Goal: Contribute content

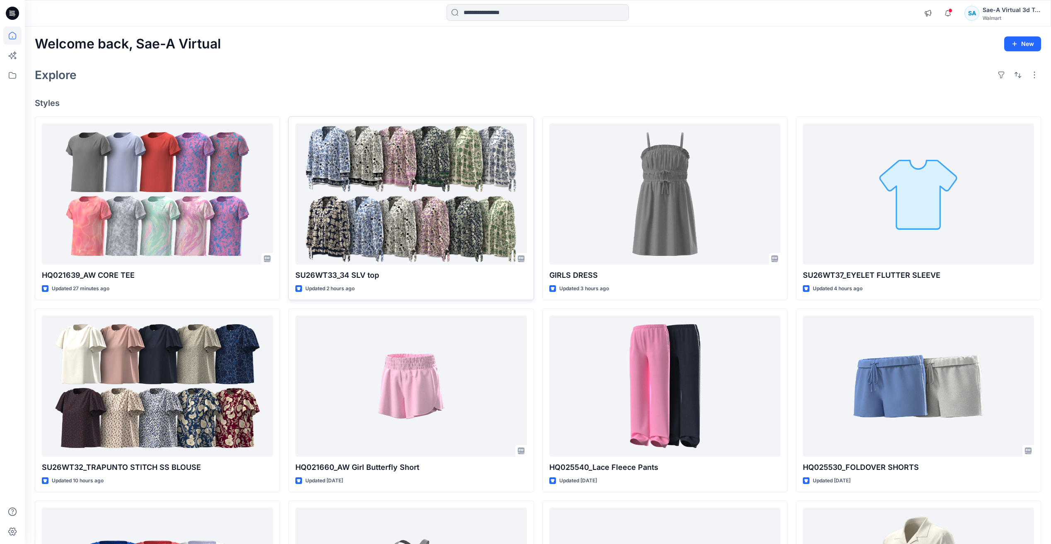
click at [242, 84] on div "Explore" at bounding box center [538, 75] width 1006 height 20
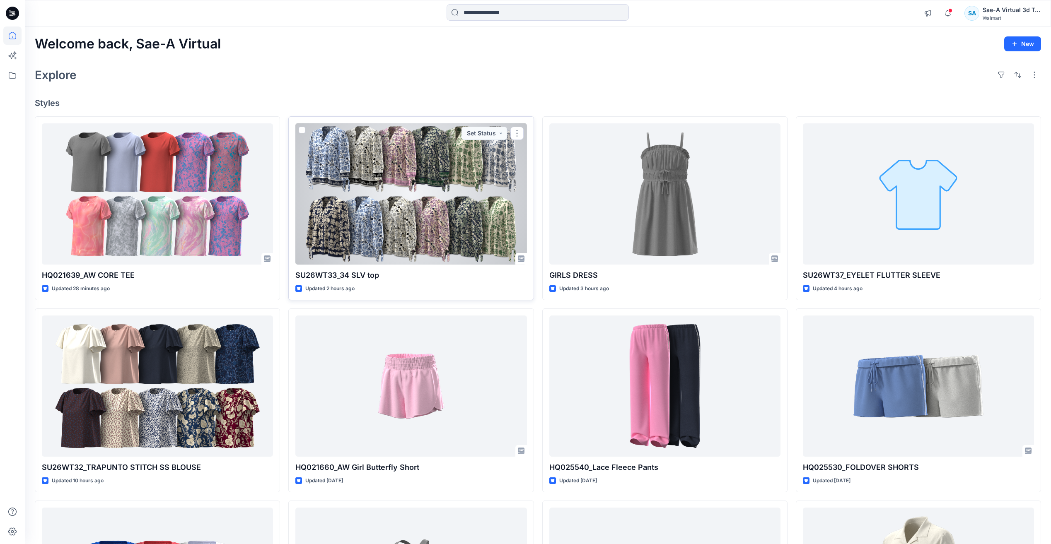
click at [453, 234] on div at bounding box center [410, 193] width 231 height 141
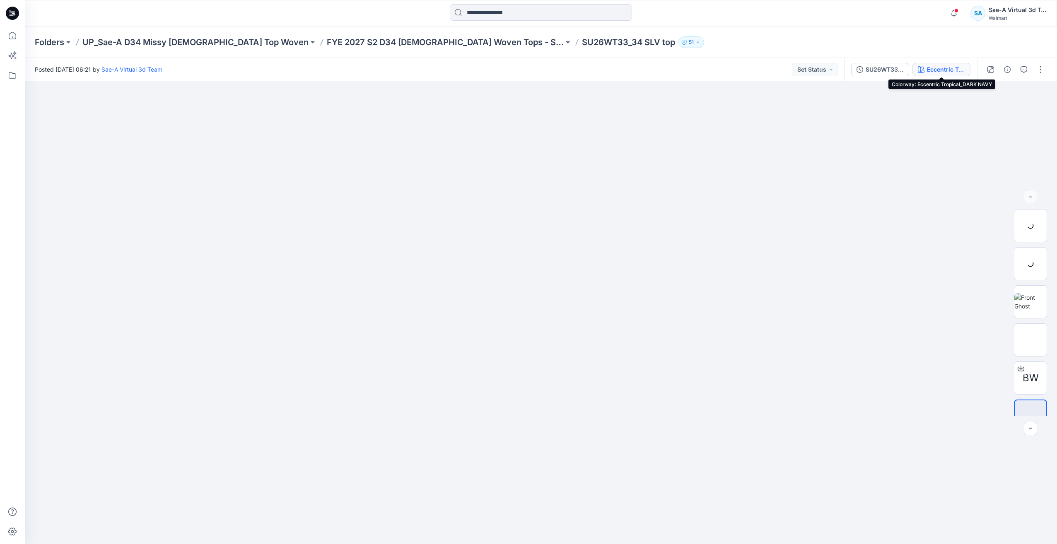
click at [929, 69] on div "Eccentric Tropical_DARK NAVY" at bounding box center [946, 69] width 38 height 9
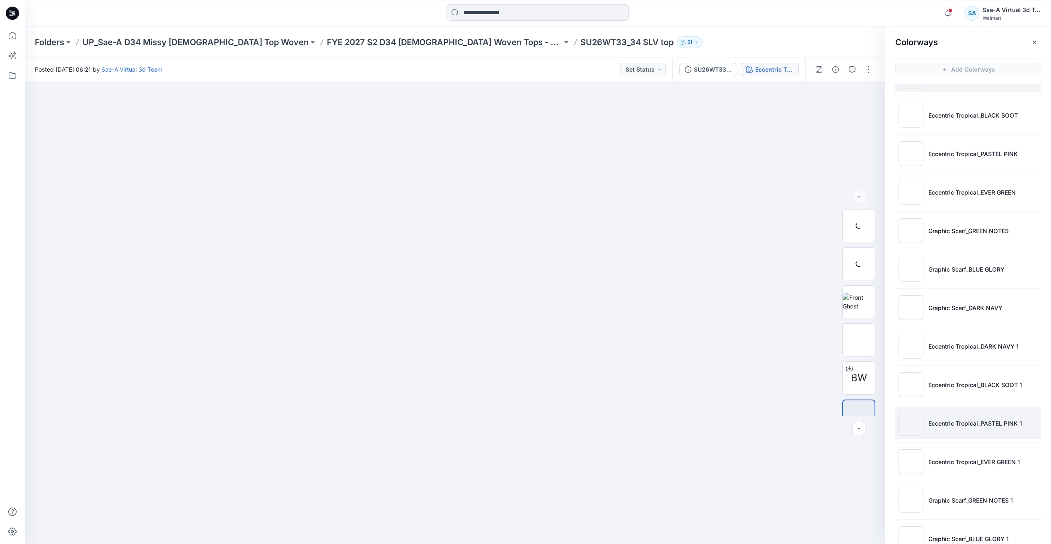
scroll to position [93, 0]
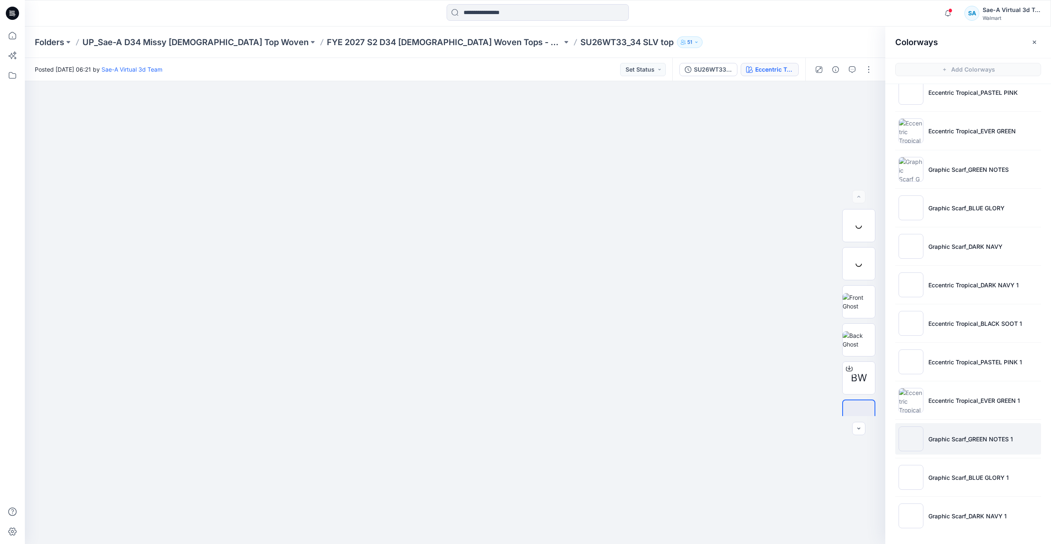
click at [942, 427] on li "Graphic Scarf_GREEN NOTES 1" at bounding box center [968, 438] width 146 height 31
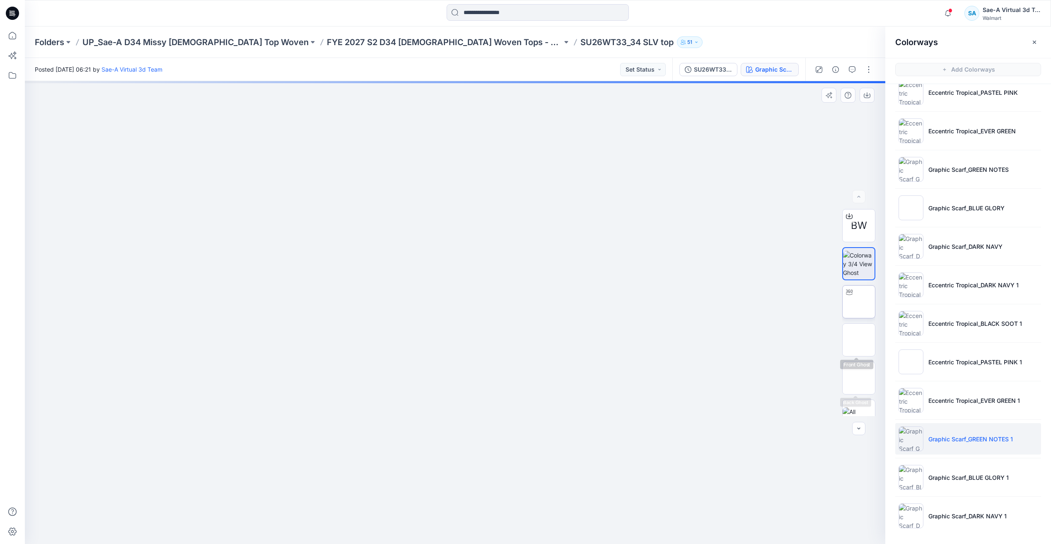
click at [853, 289] on div at bounding box center [848, 292] width 13 height 13
drag, startPoint x: 456, startPoint y: 526, endPoint x: 345, endPoint y: 442, distance: 139.8
click at [219, 476] on div at bounding box center [455, 312] width 860 height 463
click at [843, 344] on img at bounding box center [858, 339] width 32 height 17
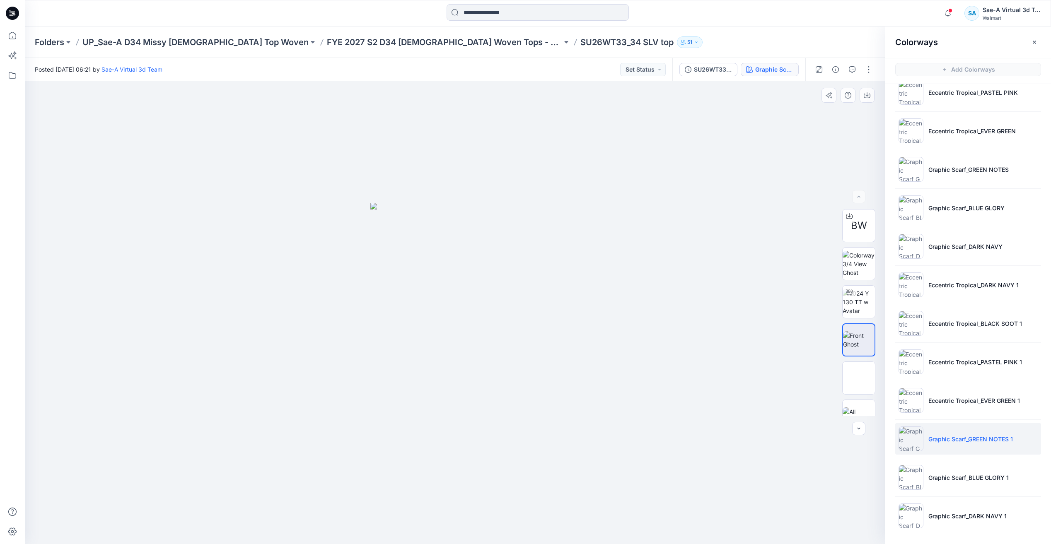
click at [77, 171] on div at bounding box center [455, 312] width 860 height 463
click at [586, 88] on div at bounding box center [455, 312] width 860 height 463
click at [11, 36] on icon at bounding box center [12, 36] width 18 height 18
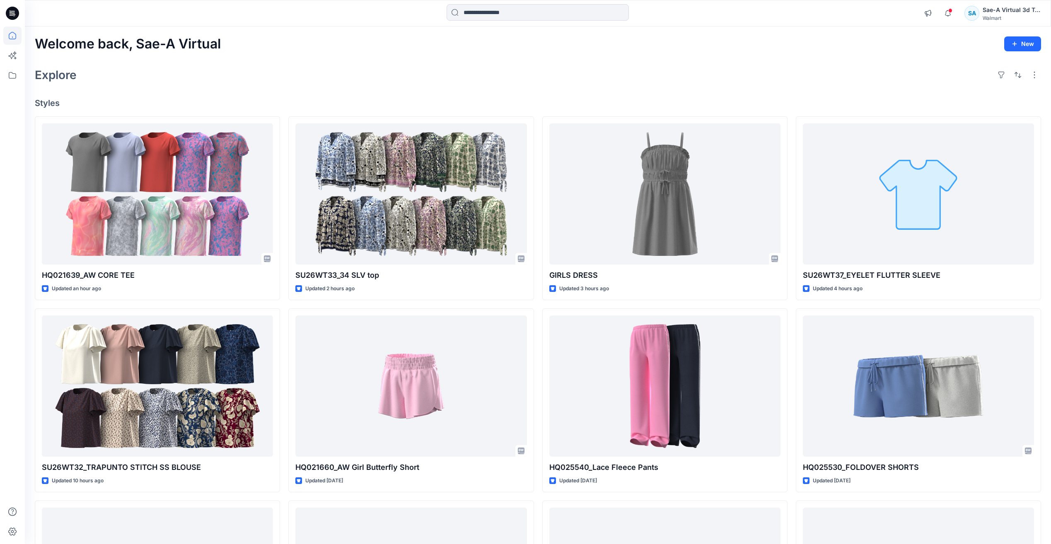
drag, startPoint x: 273, startPoint y: 49, endPoint x: 275, endPoint y: 58, distance: 9.3
click at [273, 49] on div "Welcome back, Sae-A Virtual New" at bounding box center [538, 43] width 1006 height 15
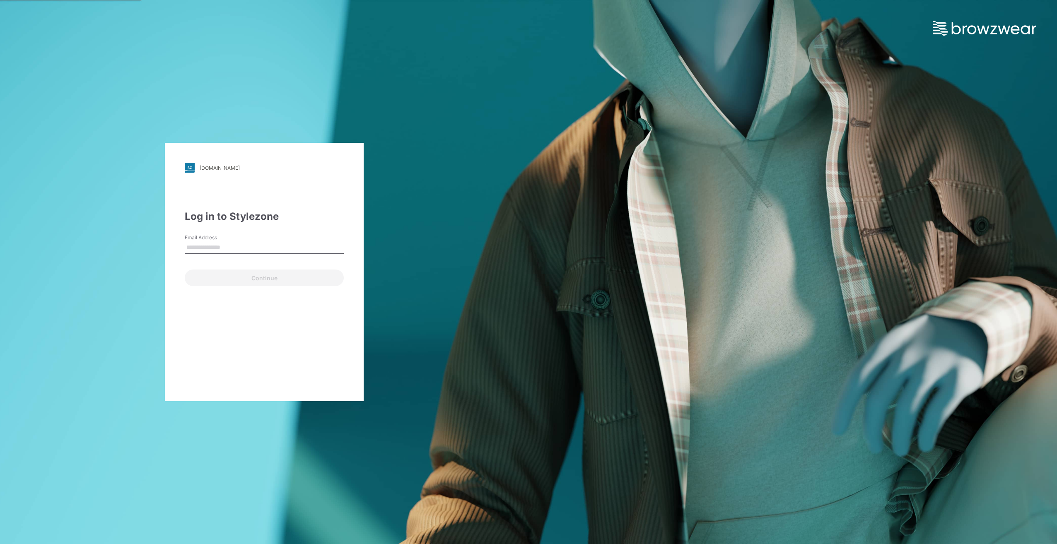
click at [236, 246] on input "Email Address" at bounding box center [264, 247] width 159 height 12
type input "**********"
click at [222, 280] on button "Continue" at bounding box center [264, 278] width 159 height 17
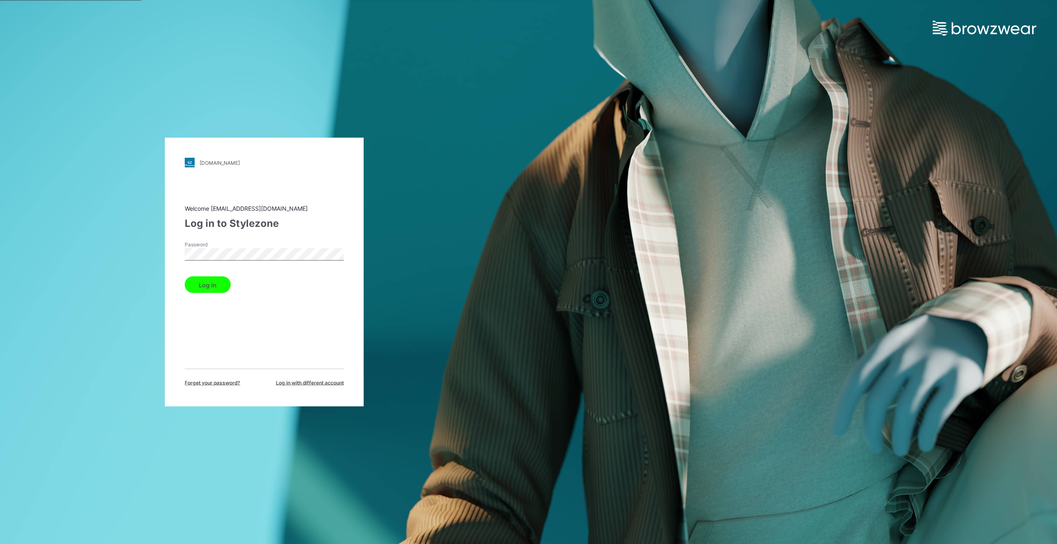
click at [214, 288] on button "Log in" at bounding box center [208, 285] width 46 height 17
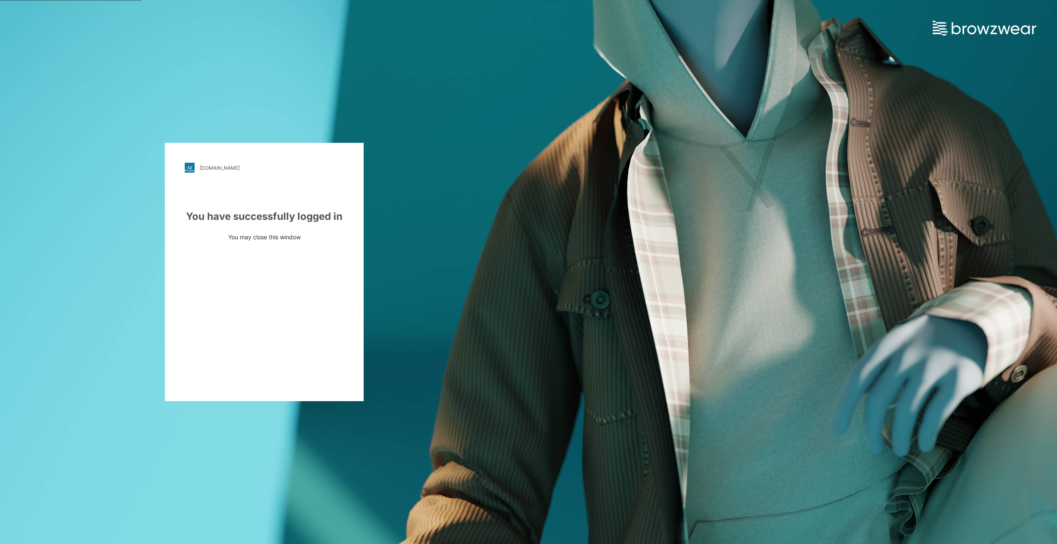
click at [224, 54] on div "walmart.stylezone.com Loading... You have successfully logged in You may close …" at bounding box center [264, 272] width 528 height 544
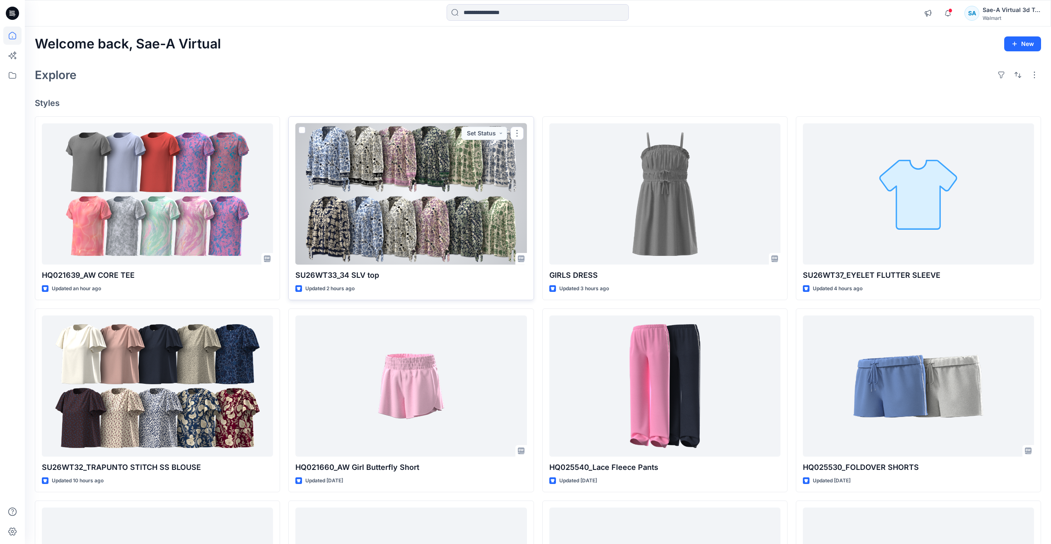
click at [417, 212] on div at bounding box center [410, 193] width 231 height 141
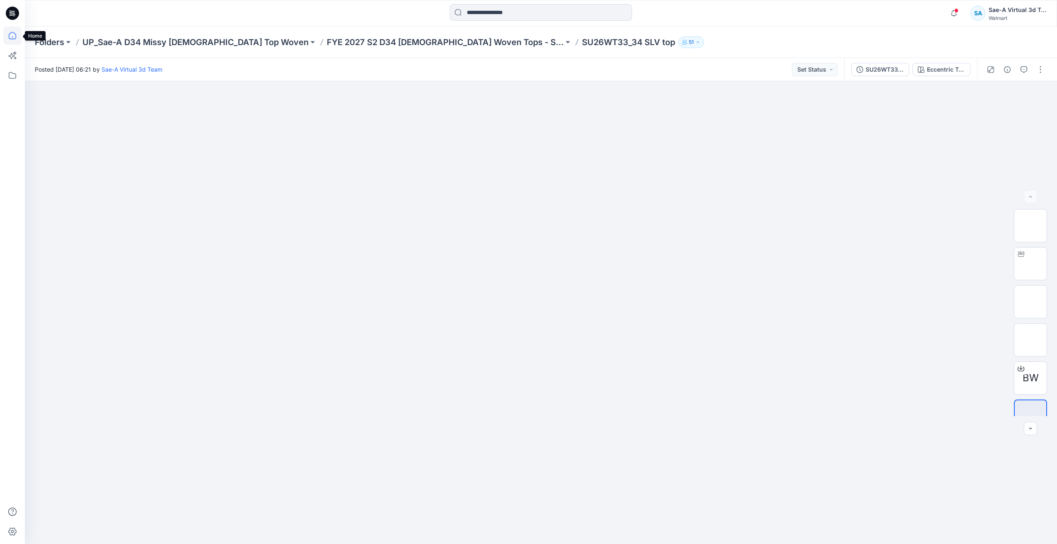
click at [9, 32] on icon at bounding box center [12, 36] width 18 height 18
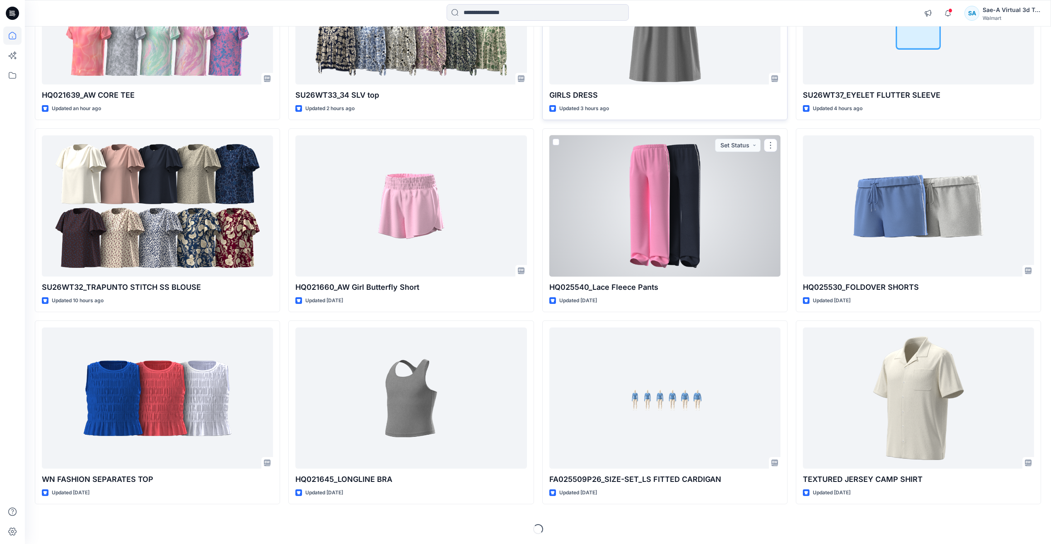
scroll to position [56, 0]
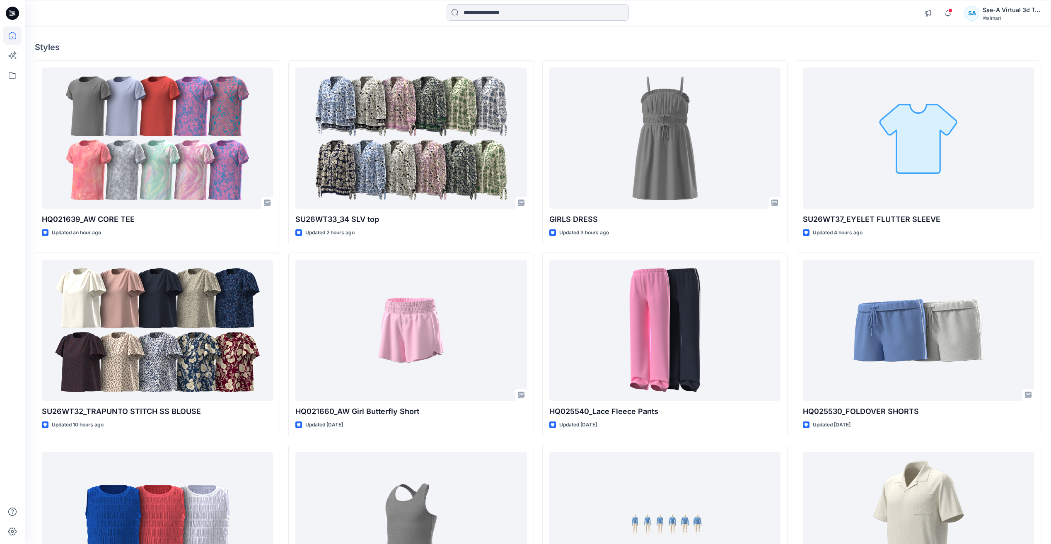
click at [528, 20] on input at bounding box center [537, 12] width 182 height 17
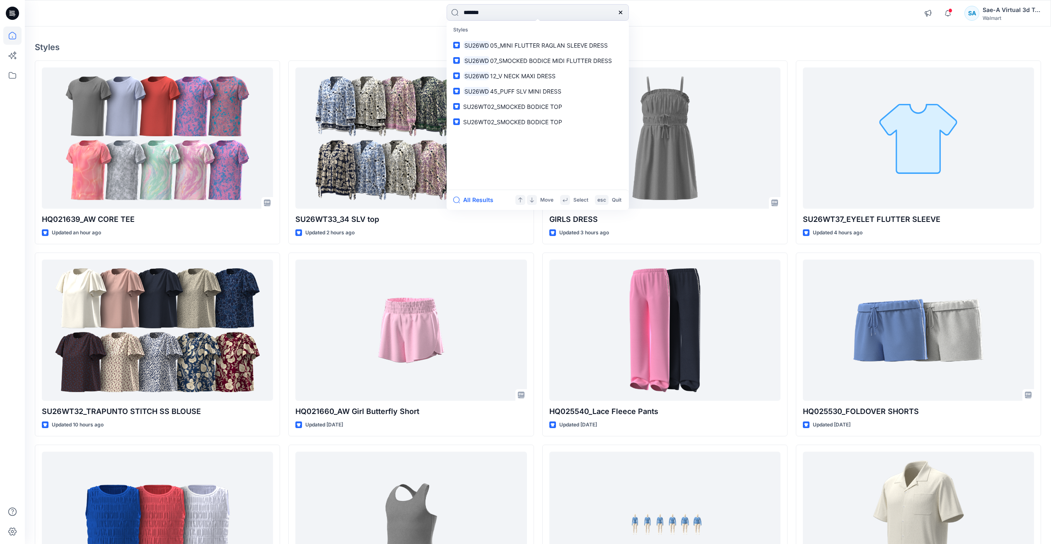
type input "********"
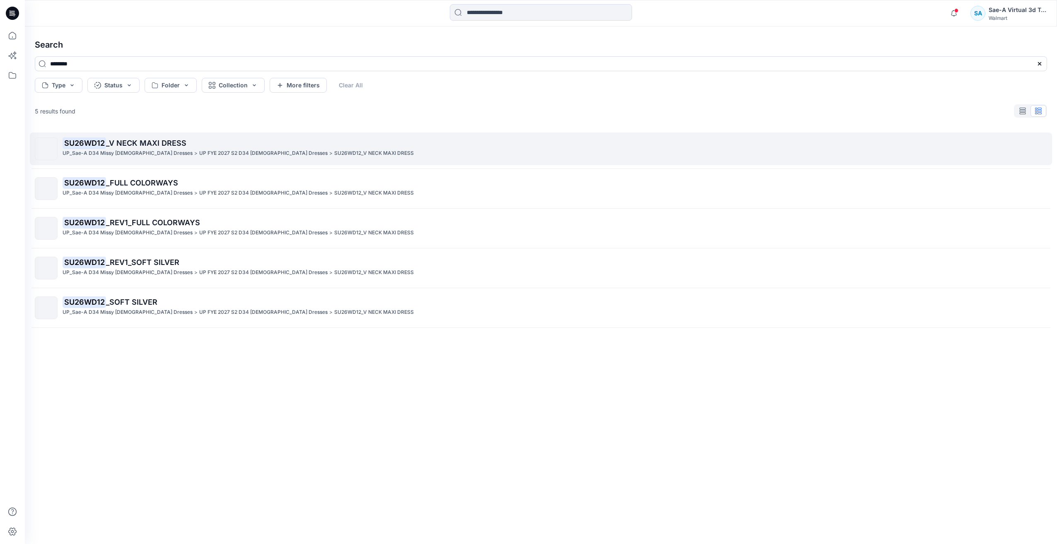
click at [186, 148] on p "SU26WD12 _V NECK MAXI DRESS" at bounding box center [555, 144] width 984 height 12
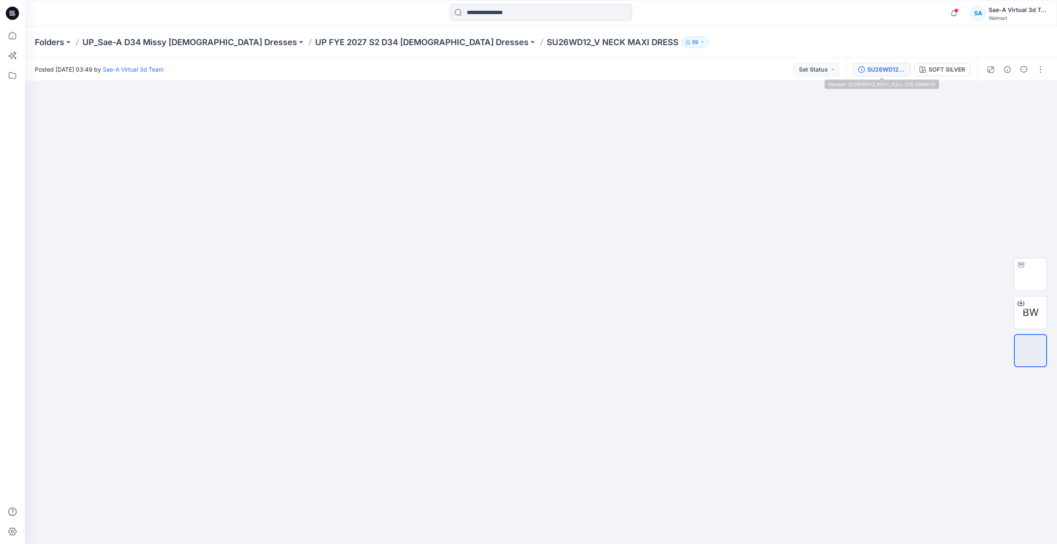
click at [883, 69] on div "SU26WD12_REV1_FULL COLORWAYS" at bounding box center [886, 69] width 38 height 9
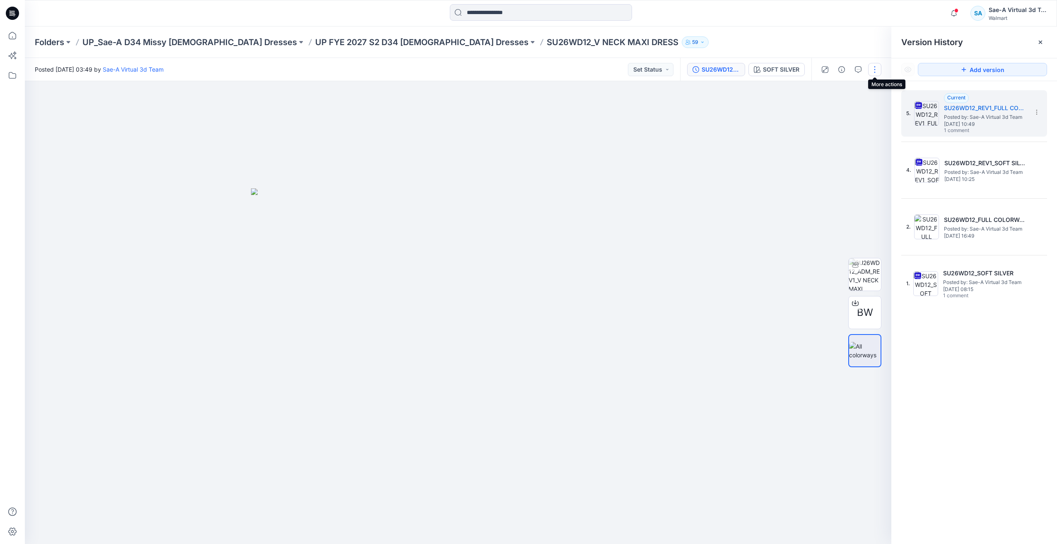
click at [877, 63] on button "button" at bounding box center [874, 69] width 13 height 13
click at [824, 113] on p "Edit" at bounding box center [822, 112] width 10 height 9
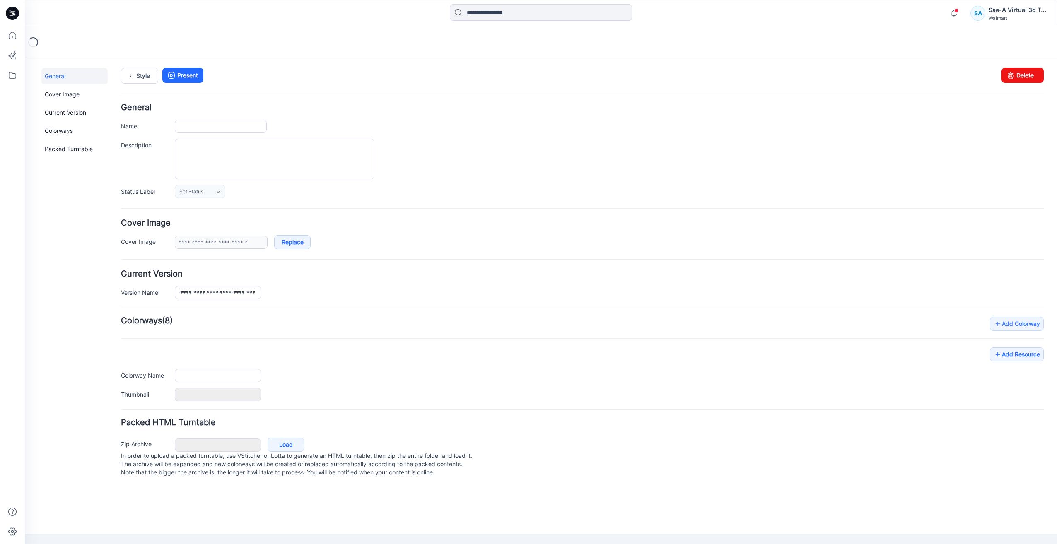
type input "**********"
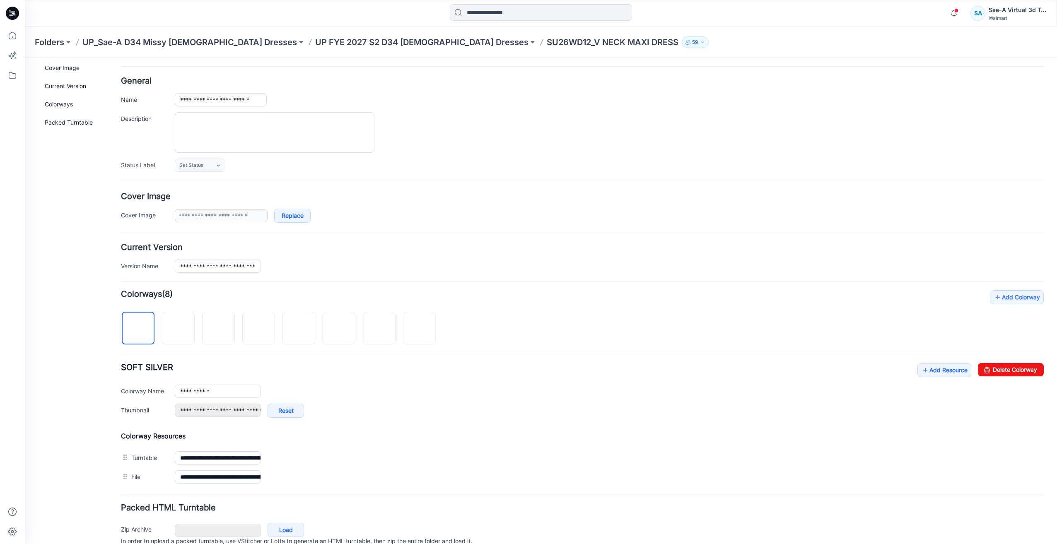
scroll to position [41, 0]
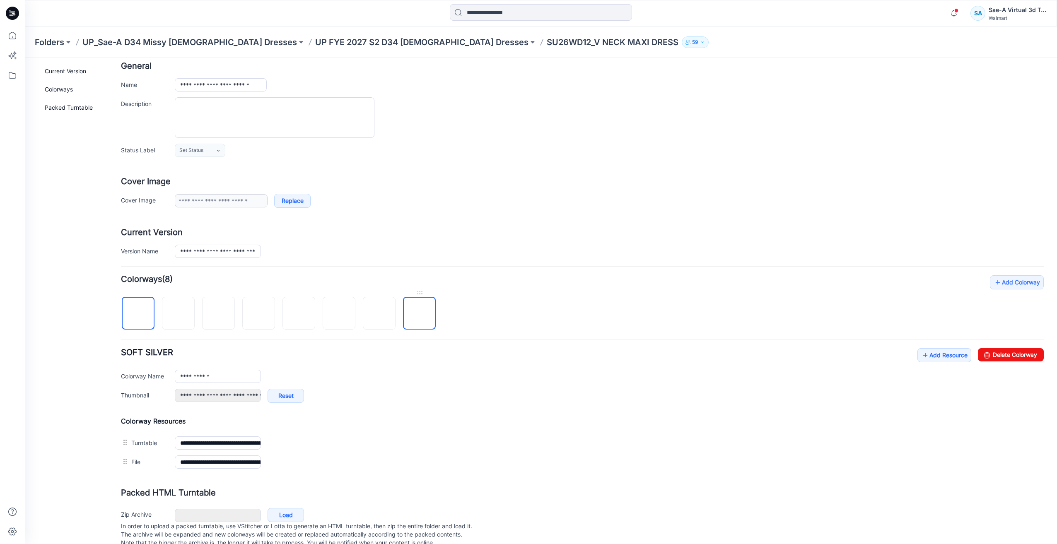
click at [420, 314] on img at bounding box center [420, 314] width 0 height 0
type input "**********"
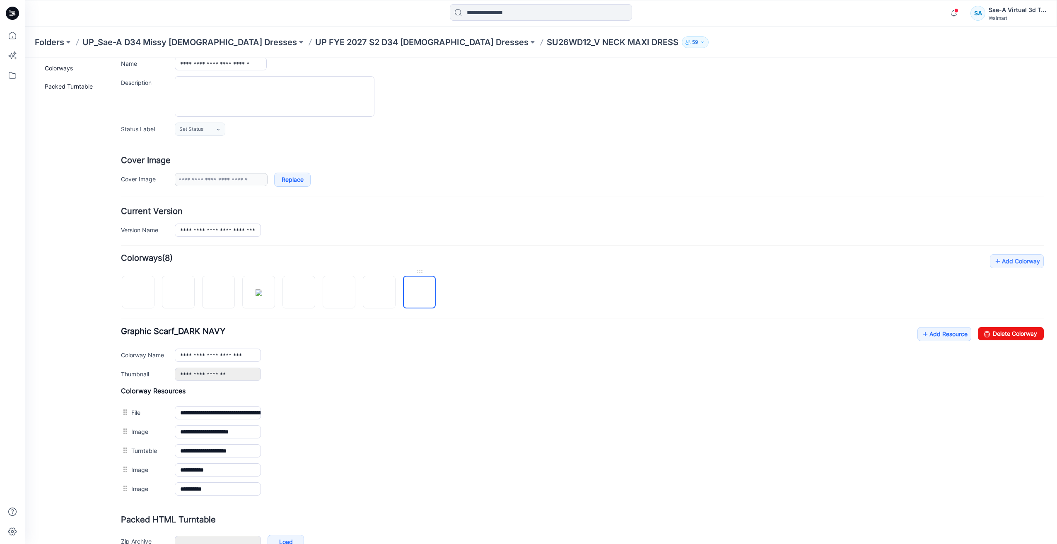
scroll to position [112, 0]
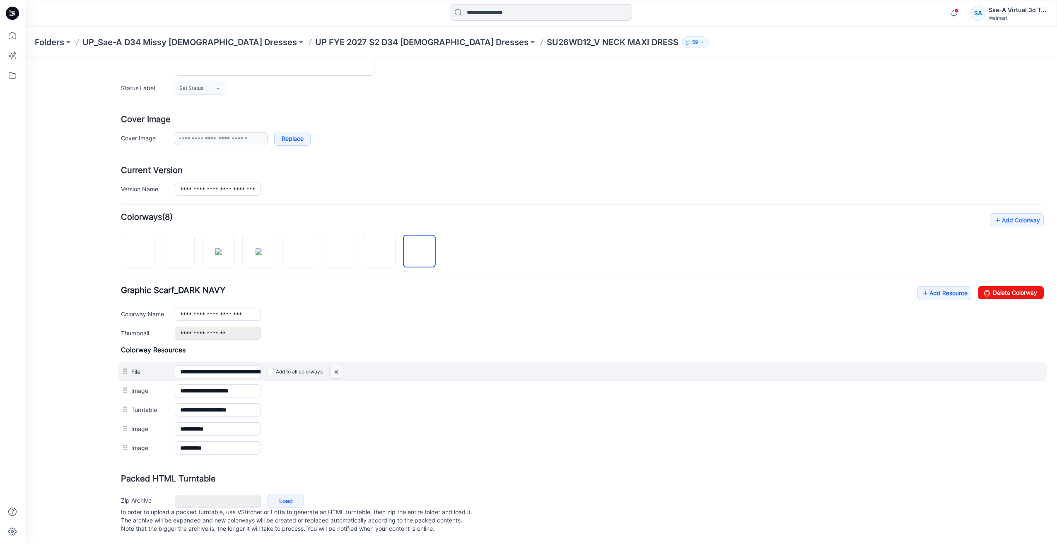
click at [341, 365] on img at bounding box center [336, 372] width 13 height 14
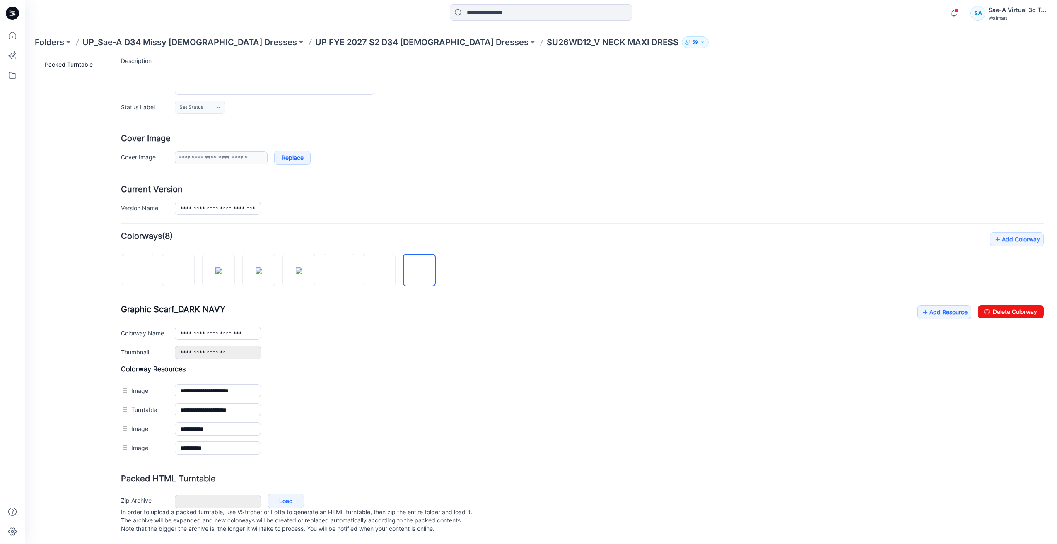
scroll to position [93, 0]
click at [917, 305] on link "Add Resource" at bounding box center [944, 312] width 54 height 14
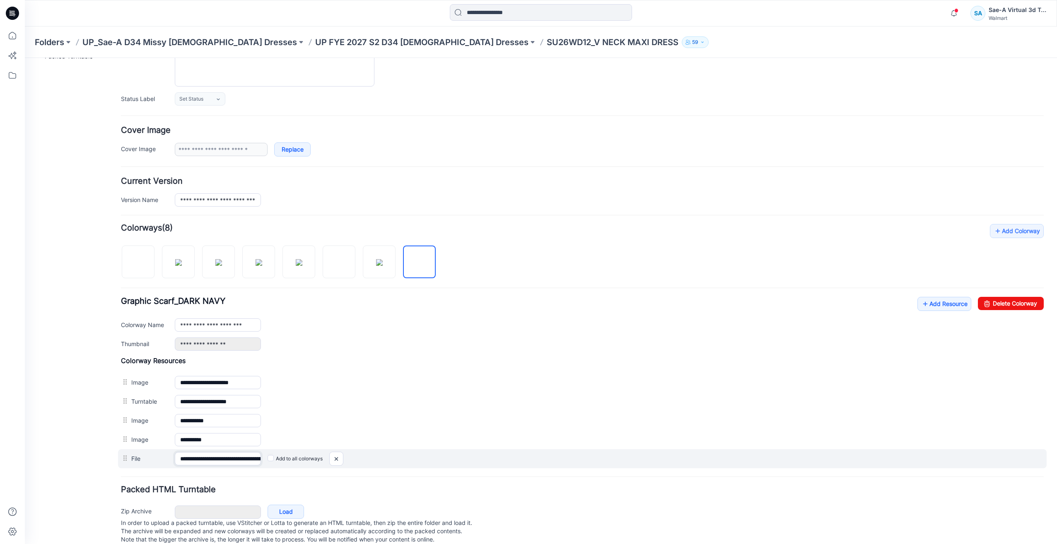
scroll to position [0, 84]
drag, startPoint x: 210, startPoint y: 461, endPoint x: 268, endPoint y: 464, distance: 57.3
click at [268, 464] on div "**********" at bounding box center [582, 458] width 929 height 19
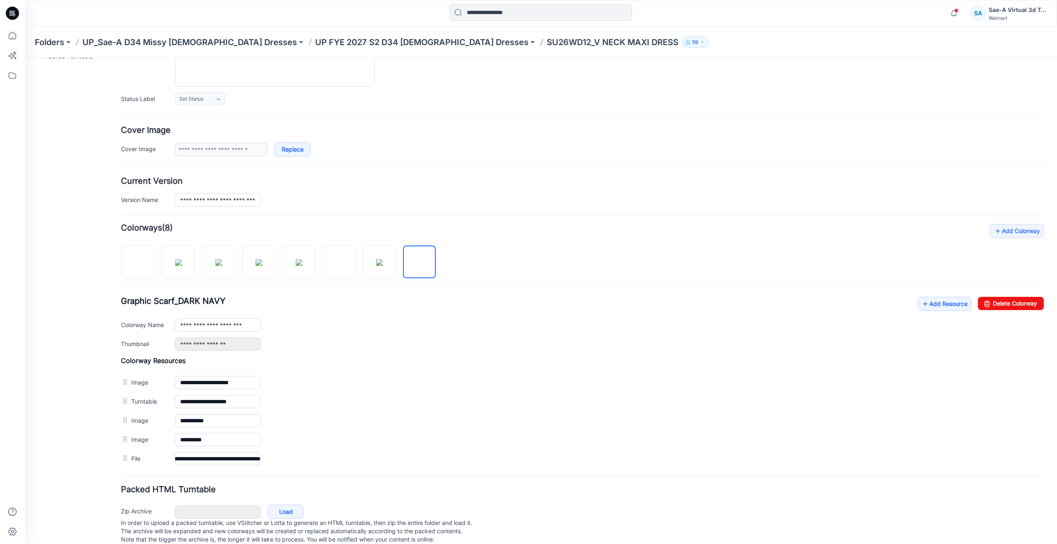
click at [72, 422] on div "General Cover Image Current Version Colorways Packed Turntable" at bounding box center [74, 265] width 66 height 580
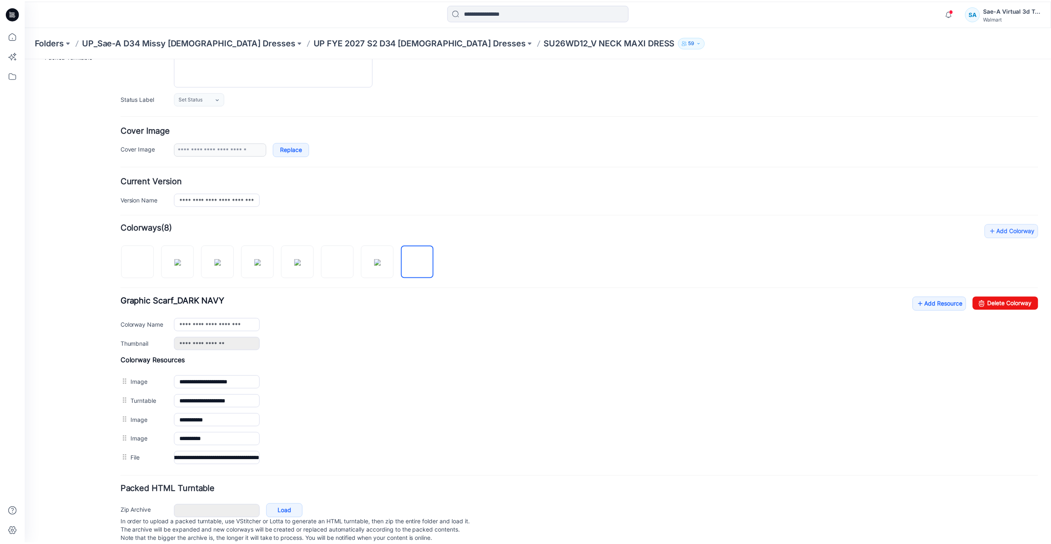
scroll to position [0, 0]
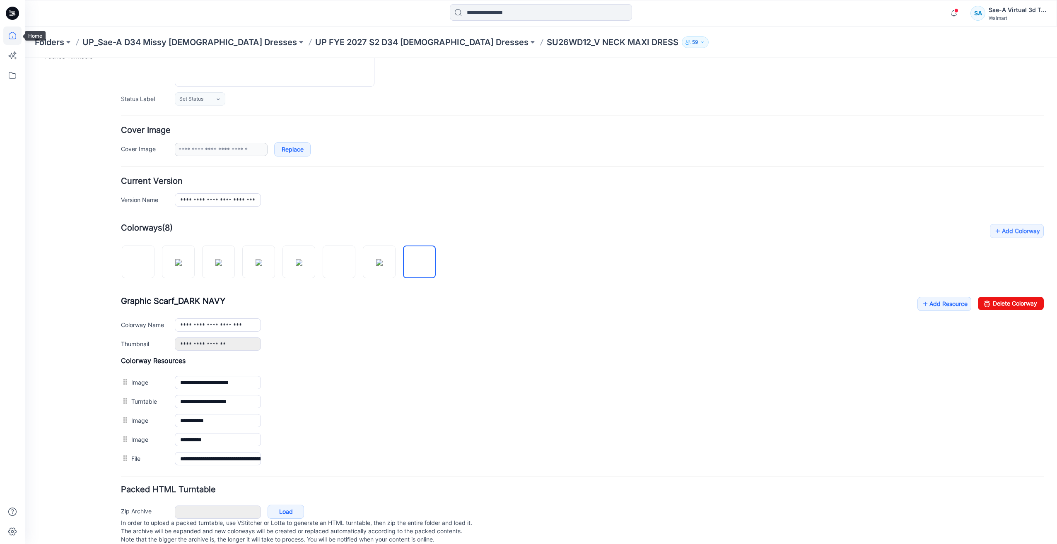
click at [11, 35] on icon at bounding box center [12, 36] width 18 height 18
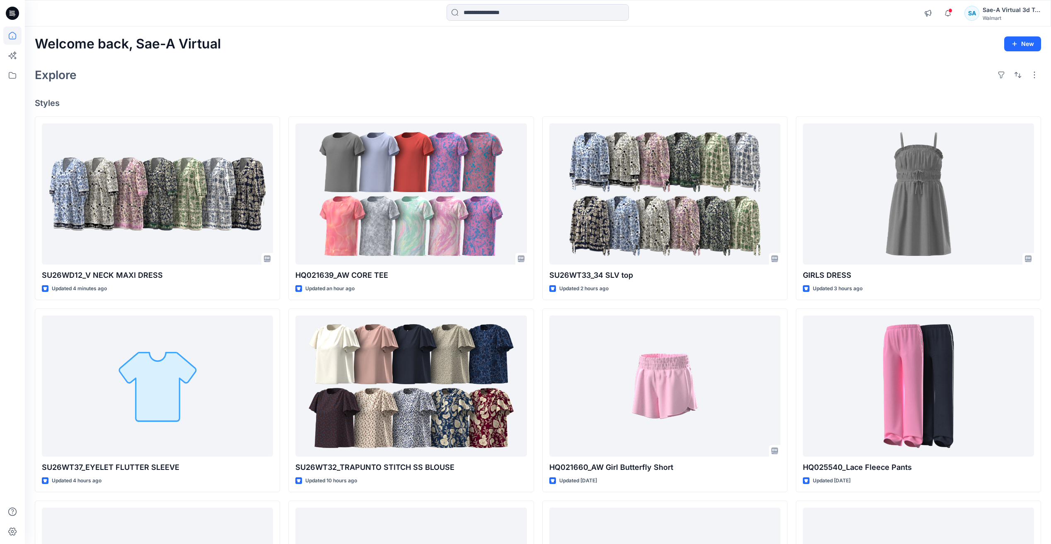
click at [168, 77] on div "Explore" at bounding box center [538, 75] width 1006 height 20
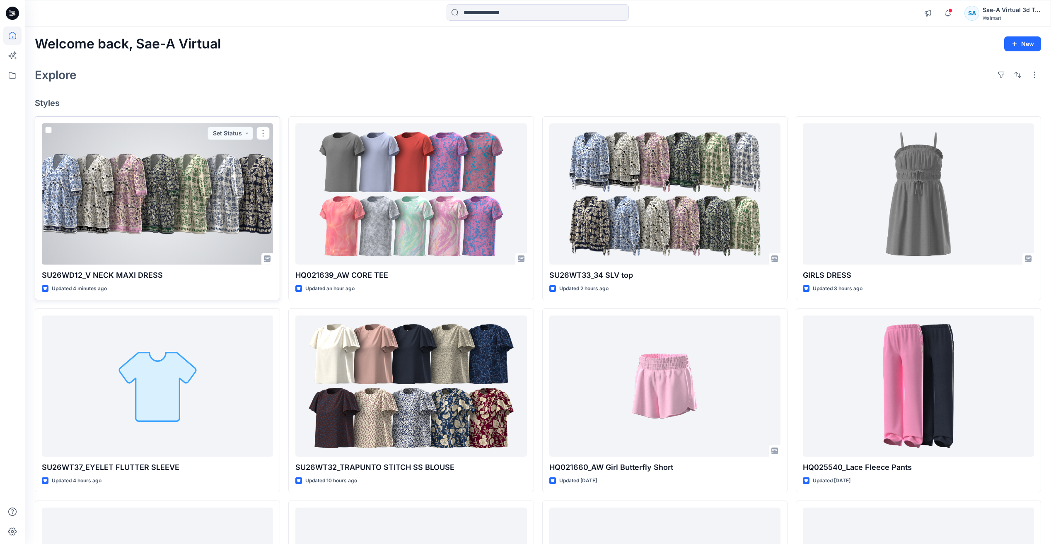
click at [133, 182] on div at bounding box center [157, 193] width 231 height 141
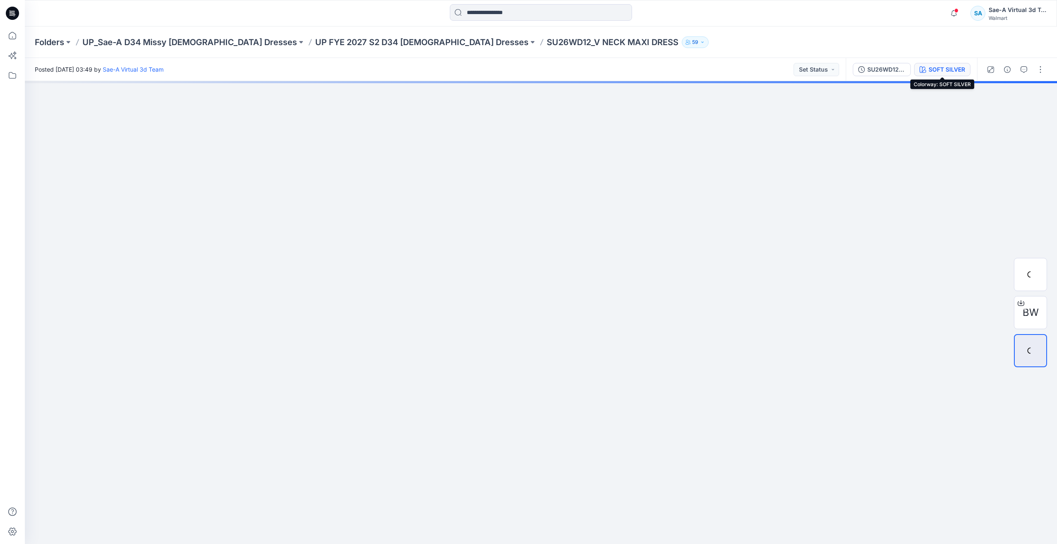
click at [934, 68] on div "SOFT SILVER" at bounding box center [947, 69] width 36 height 9
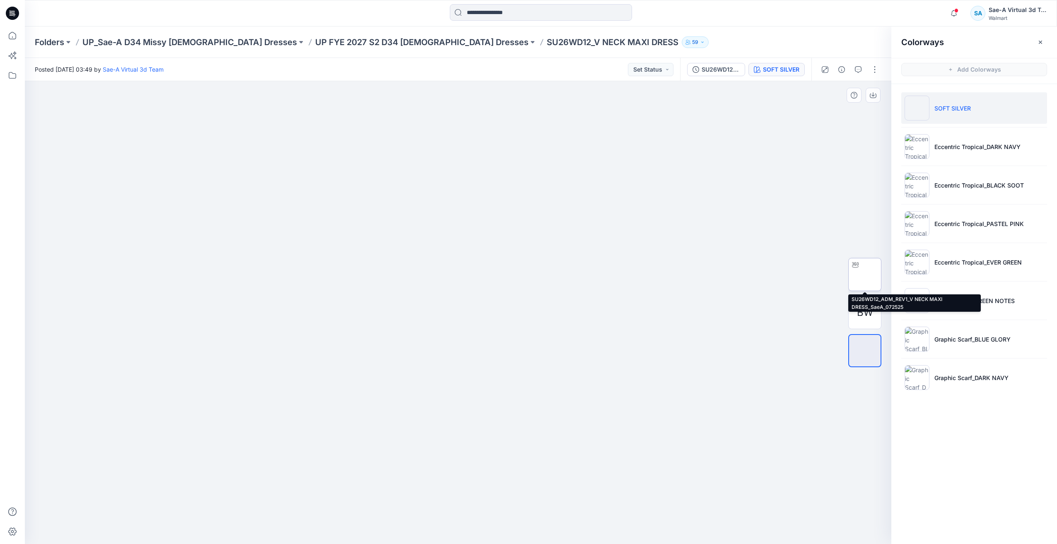
click at [865, 275] on img at bounding box center [865, 275] width 0 height 0
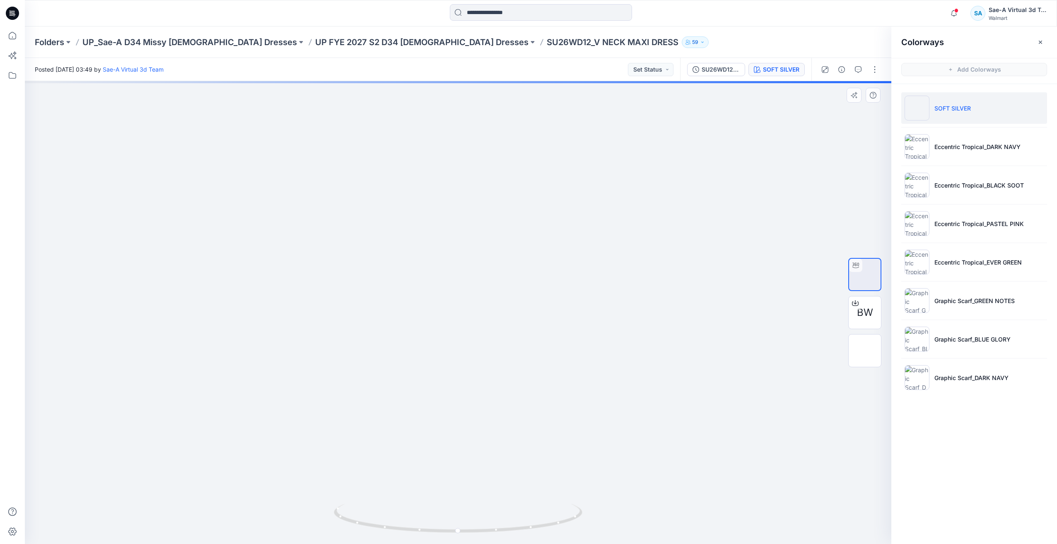
drag, startPoint x: 449, startPoint y: 434, endPoint x: 446, endPoint y: 492, distance: 58.1
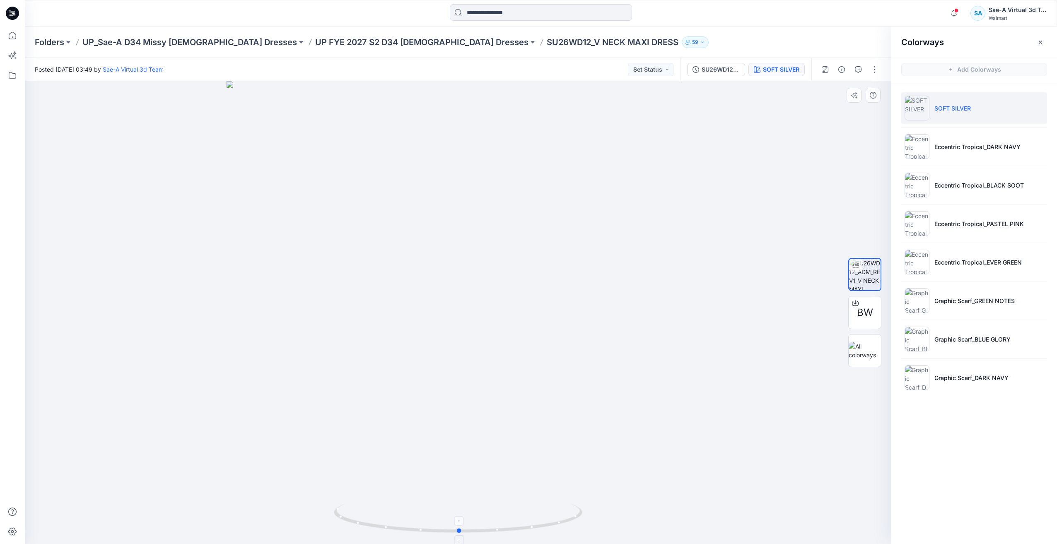
drag, startPoint x: 462, startPoint y: 535, endPoint x: 463, endPoint y: 522, distance: 12.9
click at [463, 522] on icon at bounding box center [459, 519] width 251 height 31
click at [584, 96] on div at bounding box center [458, 312] width 866 height 463
click at [16, 36] on icon at bounding box center [12, 35] width 7 height 7
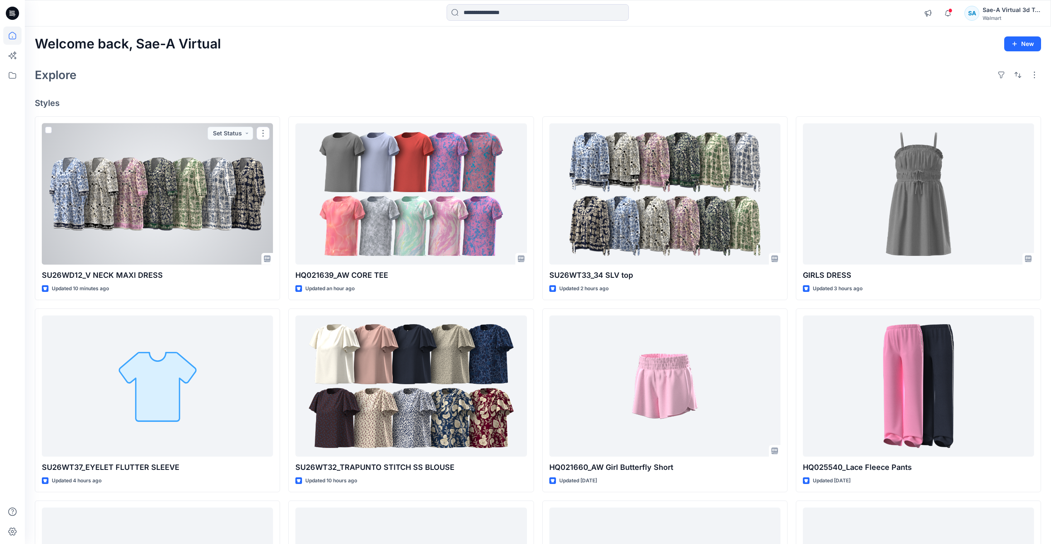
click at [162, 231] on div at bounding box center [157, 193] width 231 height 141
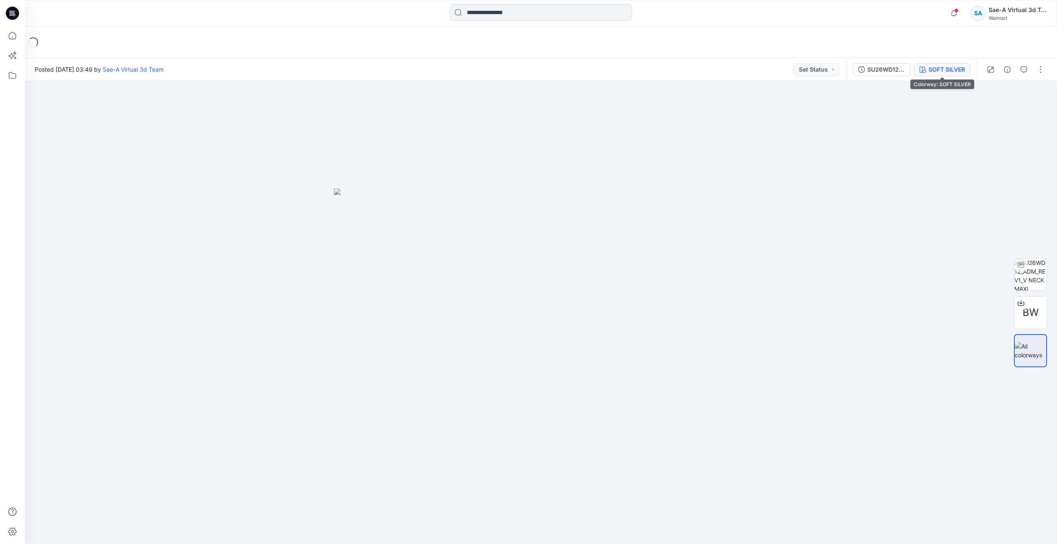
click at [930, 68] on div "SOFT SILVER" at bounding box center [947, 69] width 36 height 9
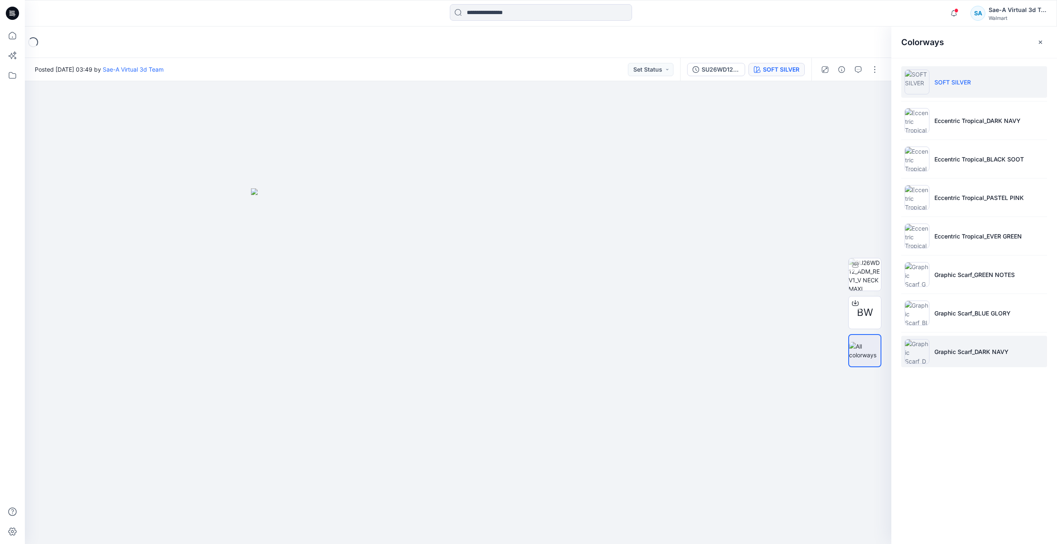
click at [947, 357] on li "Graphic Scarf_DARK NAVY" at bounding box center [974, 351] width 146 height 31
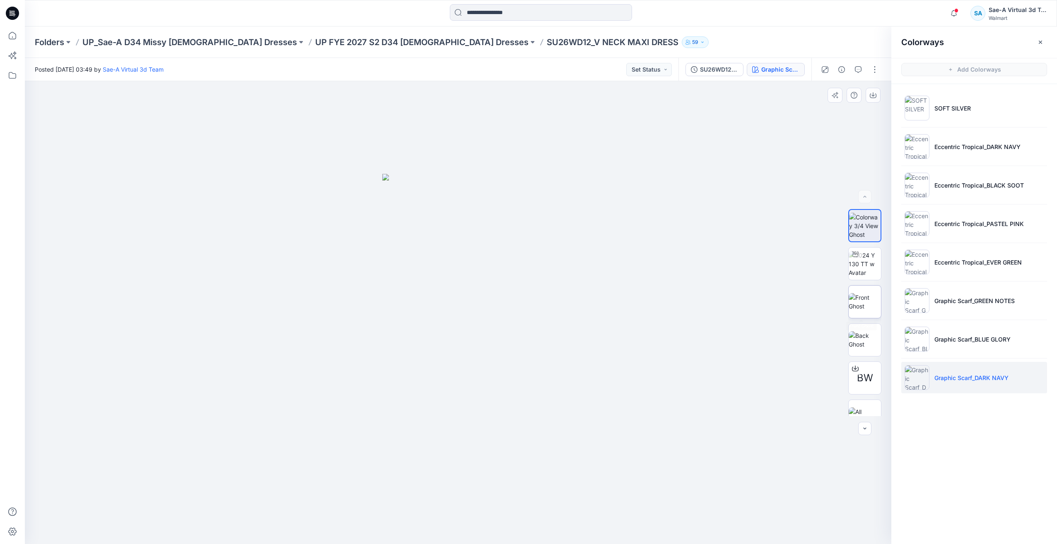
click at [857, 294] on img at bounding box center [865, 301] width 32 height 17
click at [855, 272] on img at bounding box center [865, 264] width 32 height 26
click at [14, 41] on icon at bounding box center [12, 36] width 18 height 18
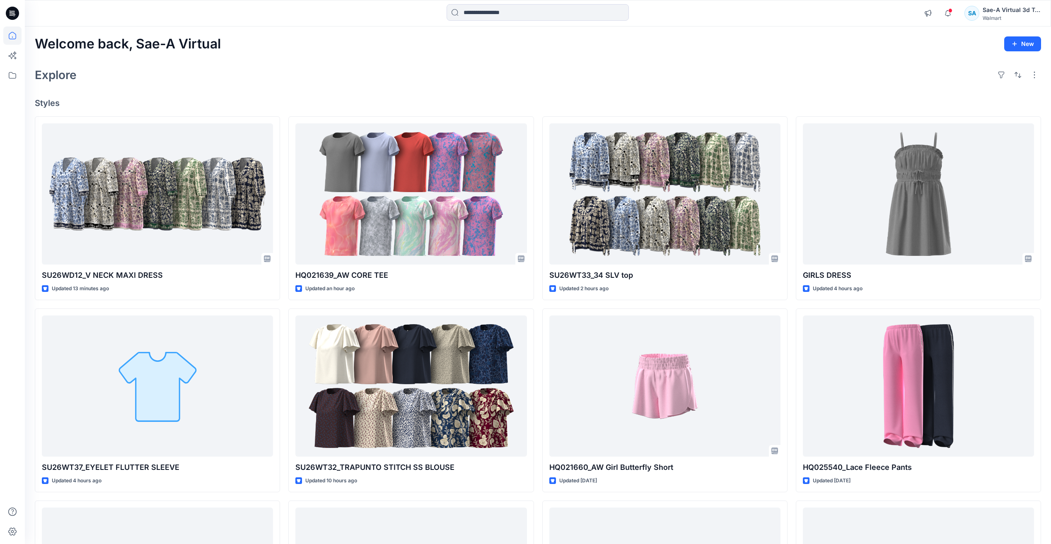
click at [326, 74] on div "Explore" at bounding box center [538, 75] width 1006 height 20
click at [946, 13] on icon "button" at bounding box center [948, 13] width 16 height 17
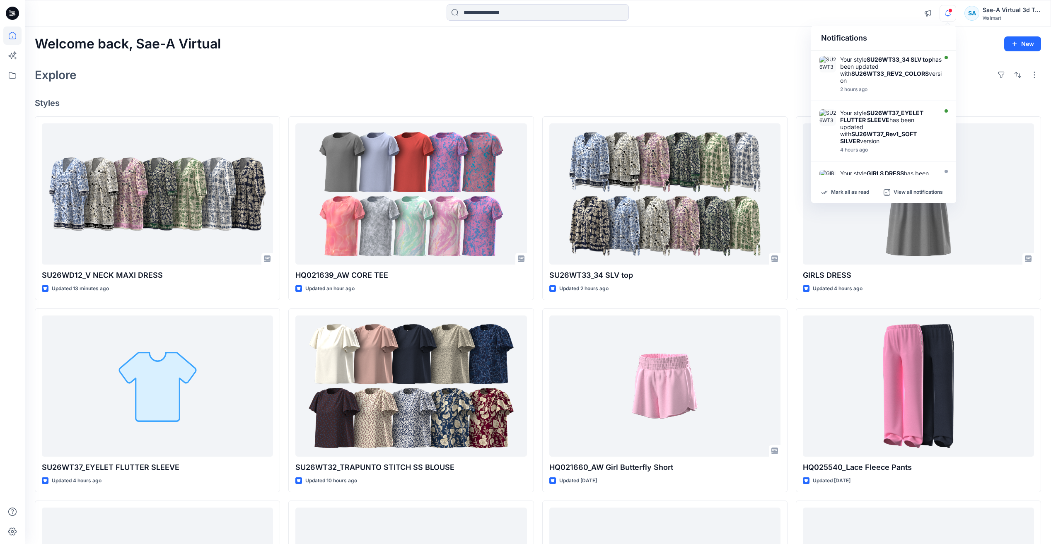
click at [416, 72] on div "Explore" at bounding box center [538, 75] width 1006 height 20
